Goal: Information Seeking & Learning: Stay updated

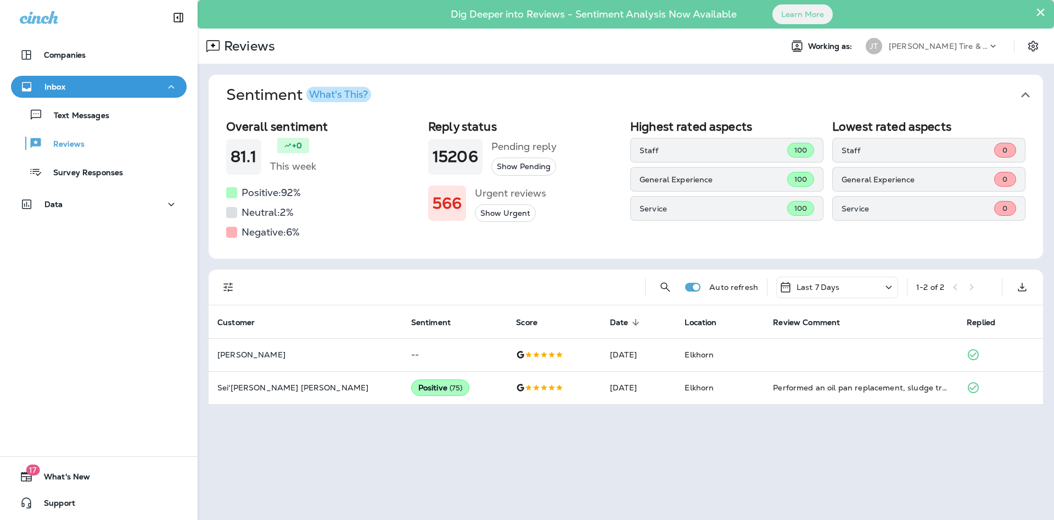
click at [399, 248] on div "Overall sentiment 81.1 +0 This week Positive: 92 % Neutral: 2 % Negative: 6 % R…" at bounding box center [626, 186] width 835 height 143
click at [481, 219] on button "Show Urgent" at bounding box center [505, 213] width 61 height 18
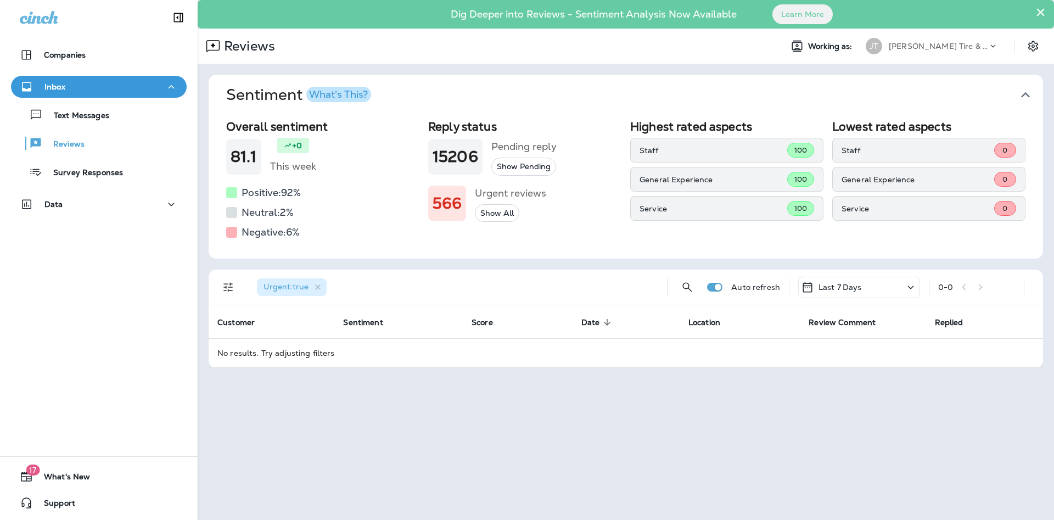
click at [483, 218] on button "Show All" at bounding box center [497, 213] width 44 height 18
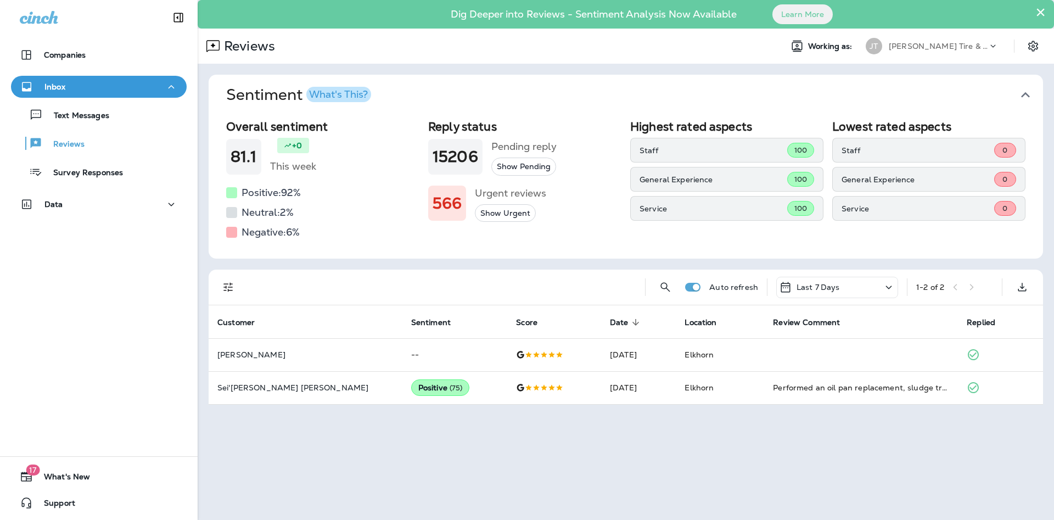
click at [588, 237] on div "Reply status 15206 Pending reply Show Pending 566 Urgent reviews Show Urgent" at bounding box center [524, 180] width 193 height 121
click at [443, 202] on h1 "566" at bounding box center [447, 203] width 29 height 18
click at [260, 238] on h5 "Negative: 6 %" at bounding box center [271, 232] width 58 height 18
click at [80, 143] on p "Reviews" at bounding box center [63, 144] width 42 height 10
click at [111, 175] on p "Survey Responses" at bounding box center [82, 173] width 81 height 10
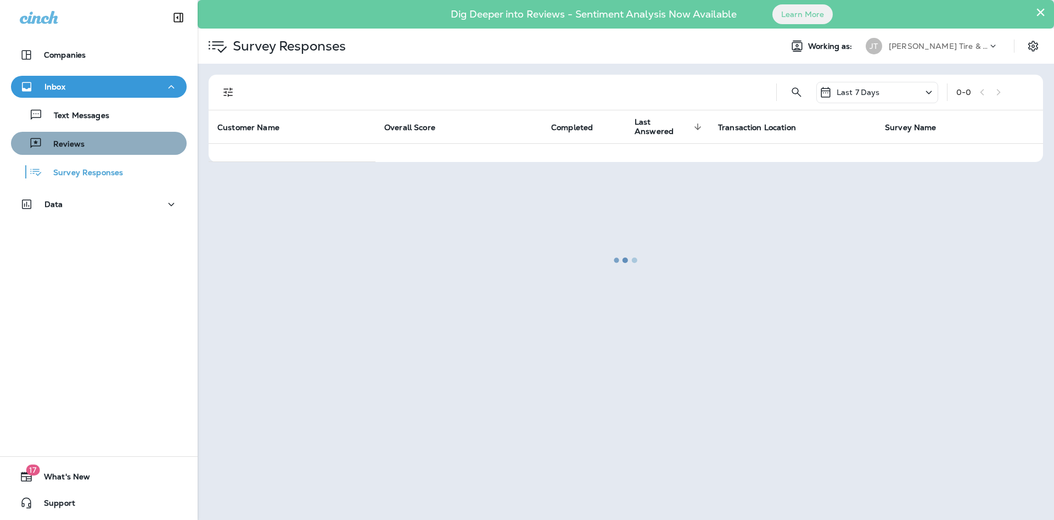
click at [103, 149] on div "Reviews" at bounding box center [98, 143] width 167 height 16
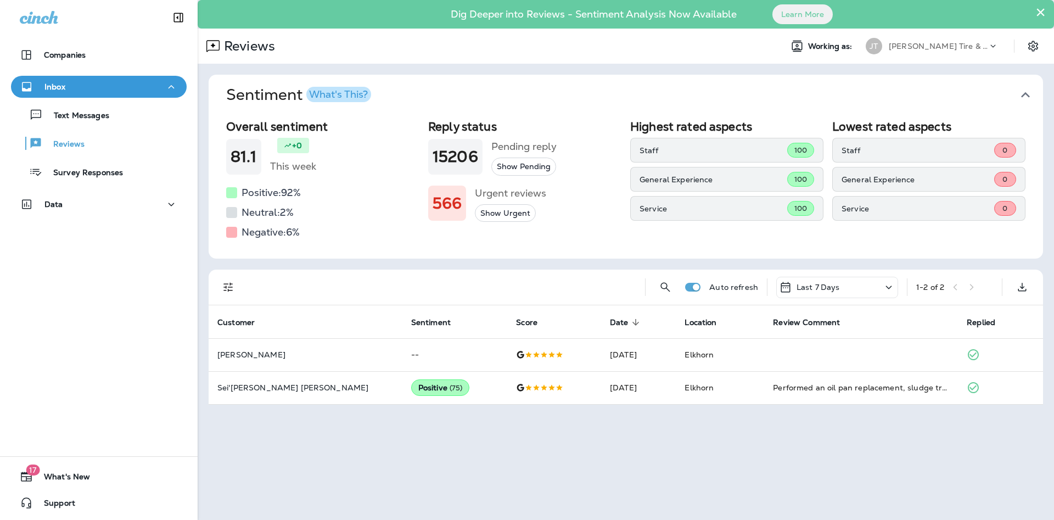
click at [1028, 96] on icon "button" at bounding box center [1025, 94] width 9 height 5
